Goal: Information Seeking & Learning: Learn about a topic

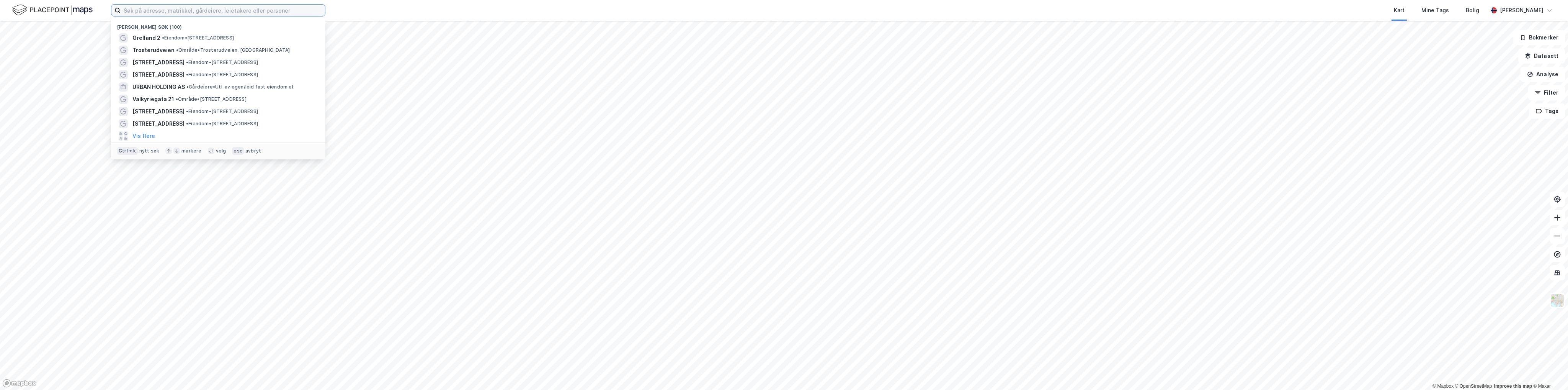
click at [172, 9] on input at bounding box center [223, 10] width 205 height 12
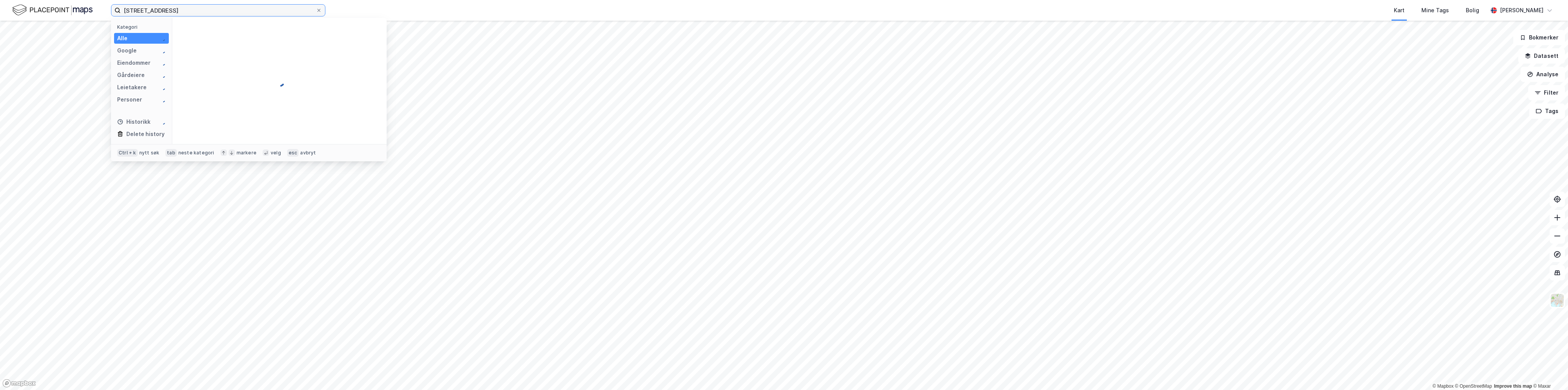
type input "[STREET_ADDRESS]"
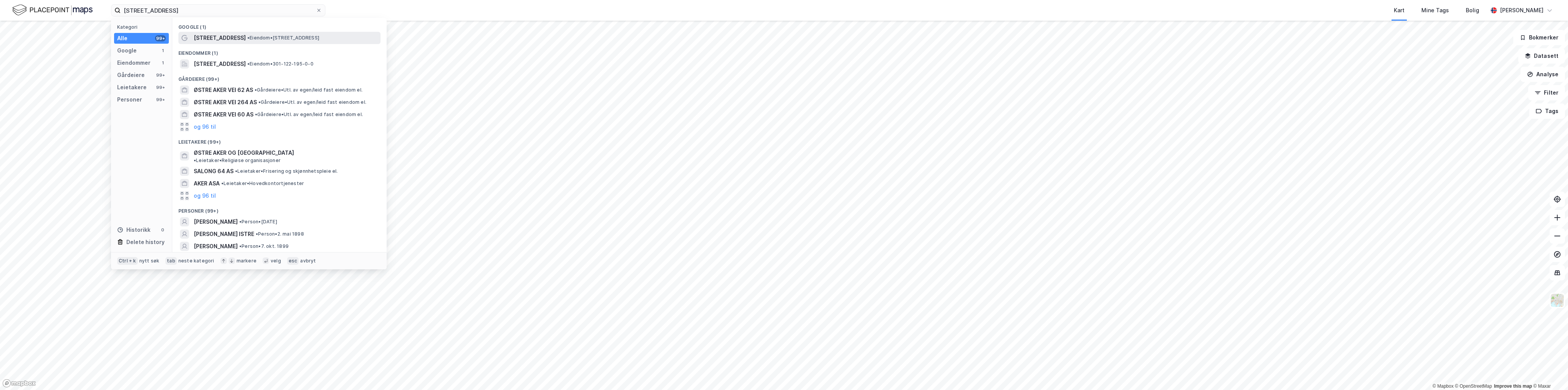
click at [212, 39] on span "[STREET_ADDRESS]" at bounding box center [220, 38] width 52 height 9
